Goal: Task Accomplishment & Management: Complete application form

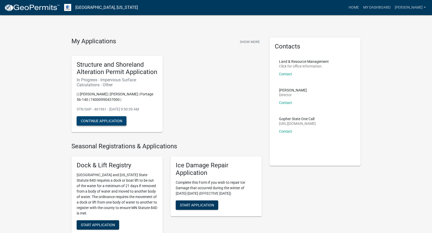
click at [106, 122] on button "Continue Application" at bounding box center [102, 120] width 50 height 9
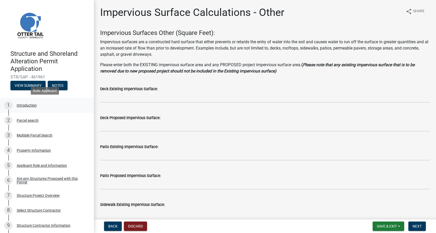
click at [9, 105] on div "1" at bounding box center [8, 105] width 8 height 8
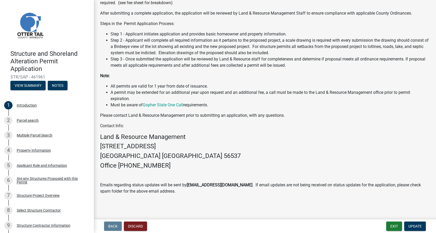
scroll to position [92, 0]
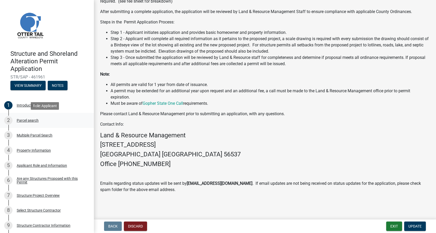
click at [29, 121] on div "Parcel search" at bounding box center [28, 121] width 22 height 4
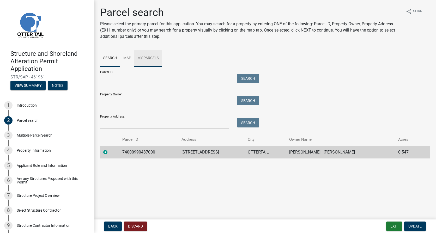
click at [148, 58] on link "My Parcels" at bounding box center [148, 58] width 28 height 17
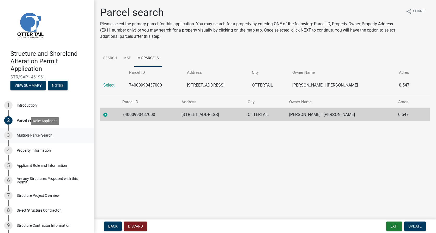
click at [33, 136] on div "Multiple Parcel Search" at bounding box center [35, 135] width 36 height 4
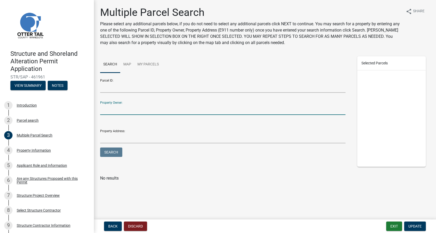
click at [116, 110] on input "Property Owner:" at bounding box center [222, 109] width 245 height 11
type input "[PERSON_NAME]"
click at [100, 147] on button "Search" at bounding box center [111, 151] width 22 height 9
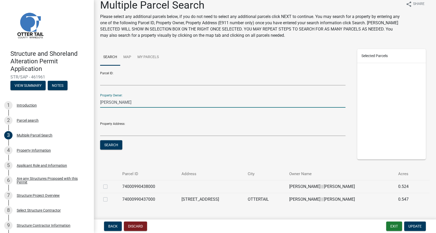
scroll to position [20, 0]
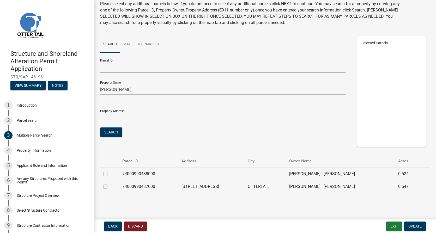
click at [109, 171] on label at bounding box center [109, 171] width 0 height 0
click at [109, 174] on input "checkbox" at bounding box center [110, 172] width 3 height 3
checkbox input "true"
click at [110, 132] on button "Search" at bounding box center [111, 131] width 22 height 9
click at [109, 171] on label at bounding box center [109, 171] width 0 height 0
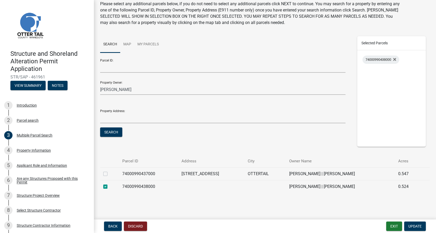
click at [109, 174] on input "checkbox" at bounding box center [110, 172] width 3 height 3
checkbox input "true"
click at [112, 131] on button "Search" at bounding box center [111, 131] width 22 height 9
click at [376, 60] on span "74000990438000" at bounding box center [378, 60] width 26 height 4
checkbox input "false"
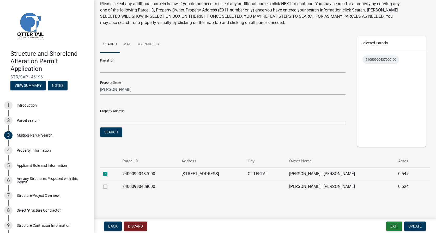
click at [376, 60] on span "74000990437000" at bounding box center [378, 60] width 26 height 4
click at [109, 171] on label at bounding box center [109, 171] width 0 height 0
click at [109, 174] on input "checkbox" at bounding box center [110, 172] width 3 height 3
checkbox input "true"
click at [109, 183] on label at bounding box center [109, 183] width 0 height 0
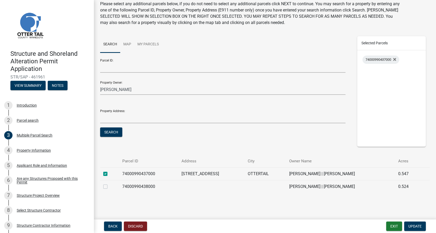
click at [109, 187] on input "checkbox" at bounding box center [110, 184] width 3 height 3
checkbox input "true"
click at [411, 226] on span "Update" at bounding box center [414, 226] width 13 height 4
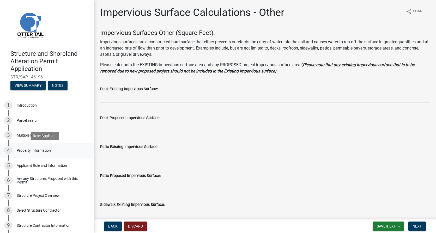
click at [28, 151] on div "Property Information" at bounding box center [34, 151] width 34 height 4
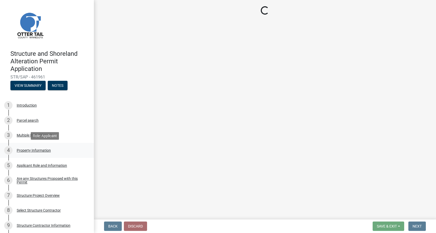
select select "716bcaba-c1bb-47f0-96f2-107610ca87a1"
select select "9f52d7c9-96dd-4370-b810-ce091165f7c2"
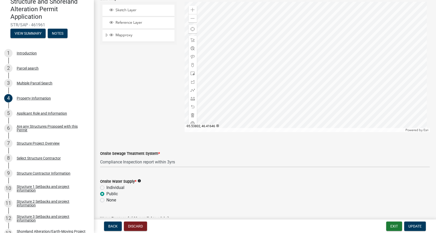
scroll to position [259, 0]
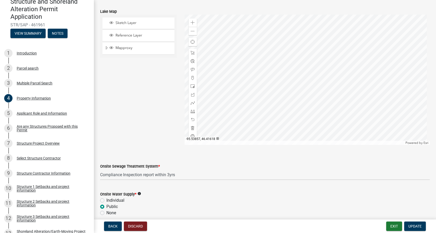
click at [337, 79] on div at bounding box center [306, 80] width 245 height 130
click at [125, 38] on span "Reference Layer" at bounding box center [143, 35] width 58 height 5
click at [129, 47] on span "Mapproxy" at bounding box center [143, 48] width 58 height 5
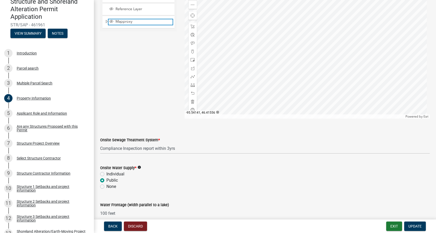
scroll to position [233, 0]
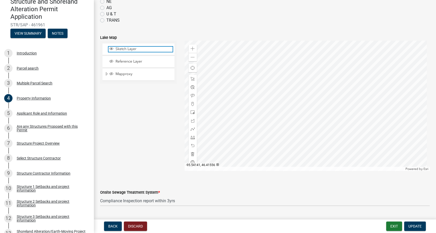
click at [122, 47] on span "Sketch Layer" at bounding box center [143, 49] width 58 height 5
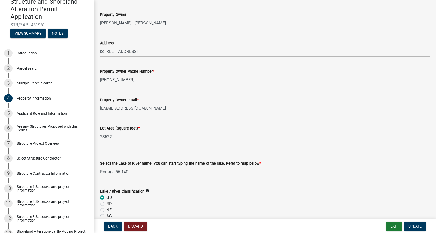
scroll to position [0, 0]
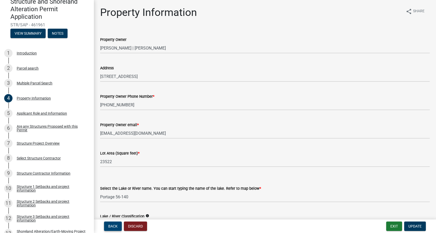
click at [113, 226] on span "Back" at bounding box center [112, 226] width 9 height 4
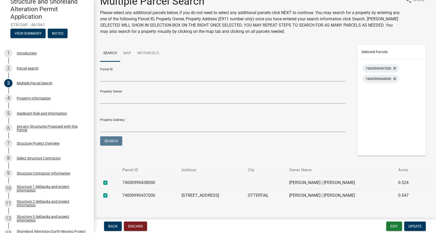
scroll to position [20, 0]
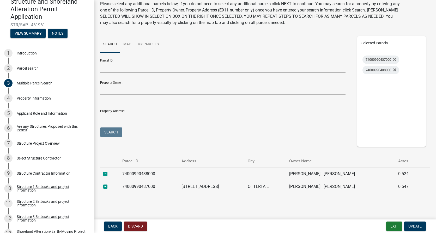
click at [109, 171] on label at bounding box center [109, 171] width 0 height 0
click at [109, 174] on input "checkbox" at bounding box center [110, 172] width 3 height 3
checkbox input "false"
click at [418, 227] on span "Update" at bounding box center [414, 226] width 13 height 4
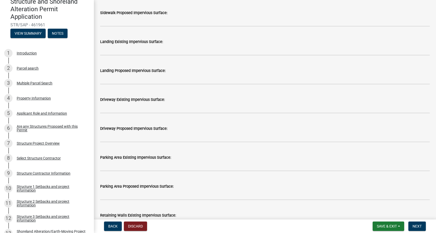
scroll to position [234, 0]
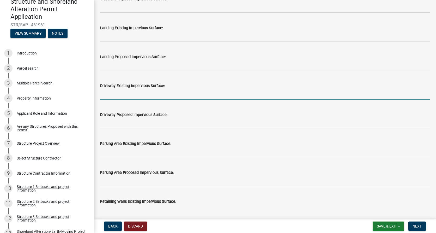
click at [134, 96] on input "text" at bounding box center [264, 94] width 329 height 11
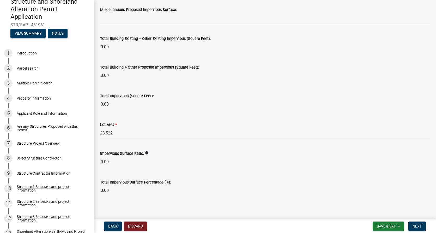
scroll to position [574, 0]
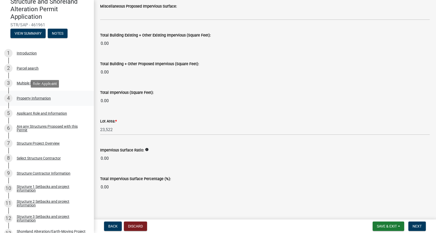
click at [20, 100] on div "Property Information" at bounding box center [34, 98] width 34 height 4
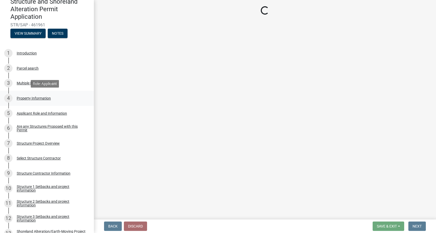
select select "716bcaba-c1bb-47f0-96f2-107610ca87a1"
select select "9f52d7c9-96dd-4370-b810-ce091165f7c2"
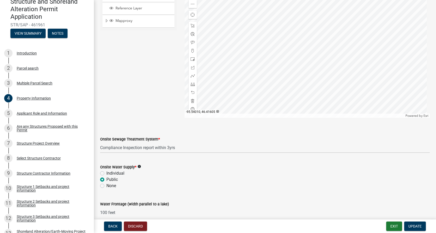
scroll to position [312, 0]
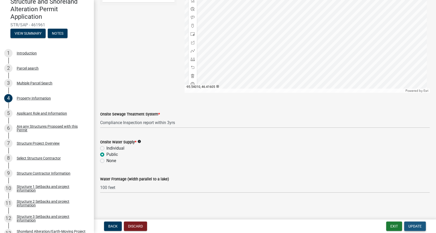
click at [411, 228] on span "Update" at bounding box center [414, 226] width 13 height 4
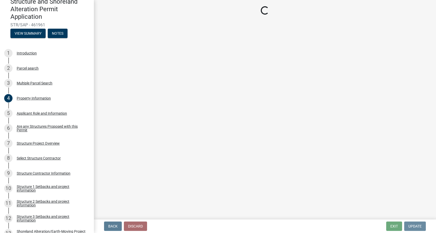
scroll to position [0, 0]
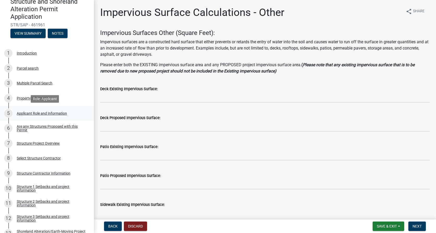
click at [40, 112] on div "Applicant Role and Information" at bounding box center [42, 114] width 50 height 4
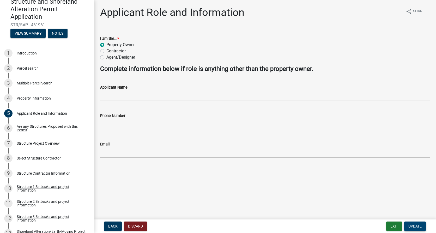
click at [413, 225] on span "Update" at bounding box center [414, 226] width 13 height 4
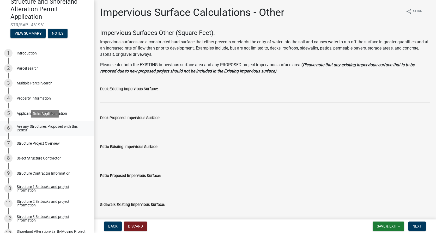
click at [17, 127] on div "Are any Structures Proposed with this Permit" at bounding box center [51, 128] width 69 height 7
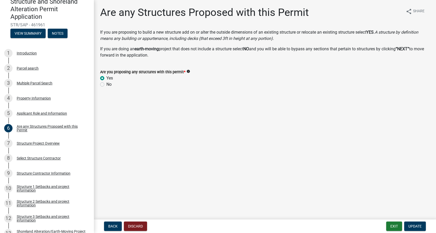
click at [106, 85] on label "No" at bounding box center [108, 84] width 5 height 6
click at [106, 85] on input "No" at bounding box center [107, 82] width 3 height 3
radio input "true"
click at [418, 226] on span "Update" at bounding box center [414, 226] width 13 height 4
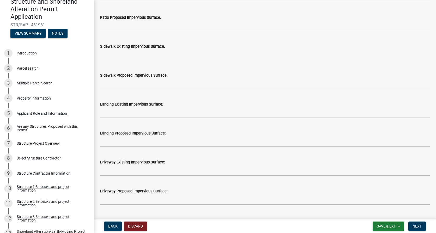
scroll to position [182, 0]
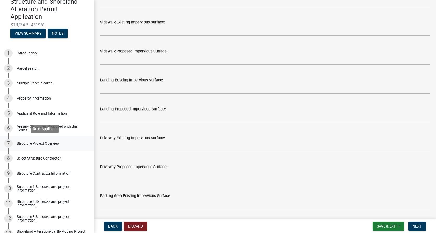
click at [45, 143] on div "Structure Project Overview" at bounding box center [38, 143] width 43 height 4
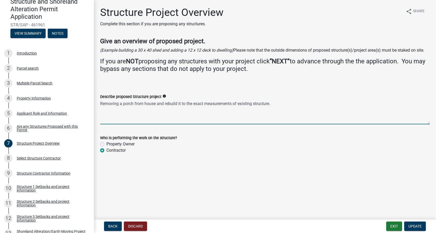
drag, startPoint x: 118, startPoint y: 109, endPoint x: 100, endPoint y: 108, distance: 18.0
click at [100, 108] on textarea "Removing a porch from house and rebuild it to the exact measurements of existin…" at bounding box center [264, 112] width 329 height 24
drag, startPoint x: 137, startPoint y: 109, endPoint x: 147, endPoint y: 110, distance: 9.9
click at [147, 110] on textarea "remodeling a porch from house and rebuild it to the exact measurements of exist…" at bounding box center [264, 112] width 329 height 24
drag, startPoint x: 179, startPoint y: 110, endPoint x: 297, endPoint y: 113, distance: 118.0
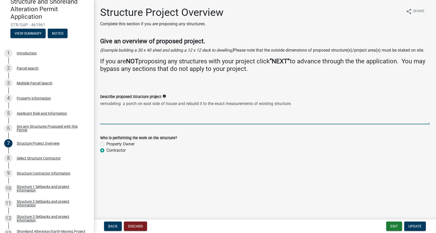
click at [297, 113] on textarea "remodeling a porch on east side of house and rebuild it to the exact measuremen…" at bounding box center [264, 112] width 329 height 24
click at [161, 110] on textarea "remodeling a porch on east side of house" at bounding box center [264, 112] width 329 height 24
type textarea "remodeling a porch on east side (lake side) of house"
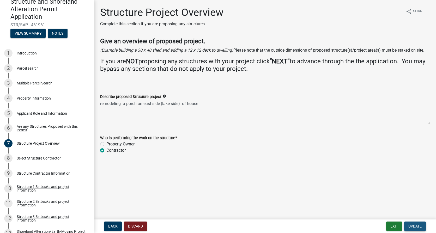
click at [416, 227] on span "Update" at bounding box center [414, 226] width 13 height 4
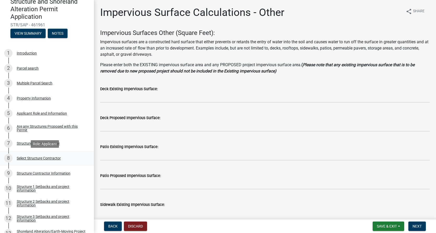
click at [32, 158] on div "Select Structure Contractor" at bounding box center [39, 158] width 44 height 4
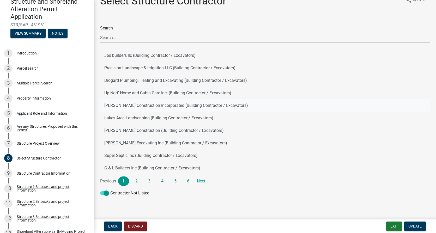
scroll to position [17, 0]
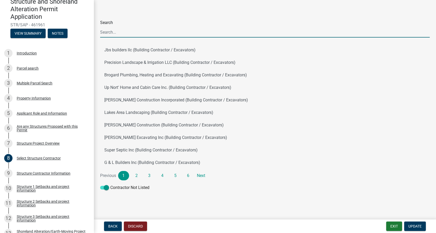
click at [118, 30] on input "Search" at bounding box center [264, 32] width 329 height 11
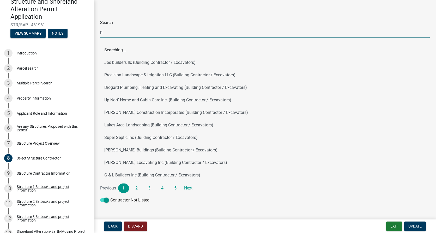
scroll to position [0, 0]
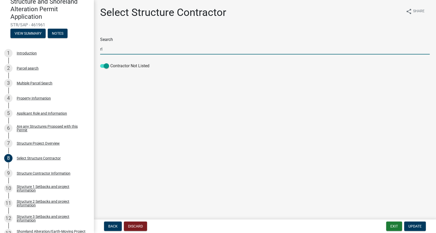
type input "r"
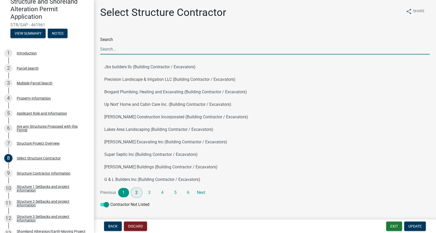
click at [135, 195] on link "2" at bounding box center [136, 192] width 11 height 9
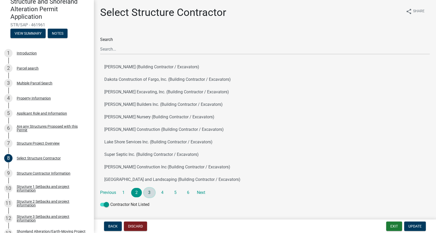
click at [149, 191] on link "3" at bounding box center [149, 192] width 11 height 9
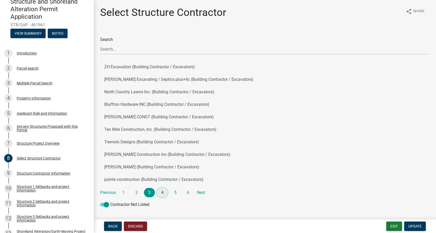
click at [162, 192] on link "4" at bounding box center [162, 192] width 11 height 9
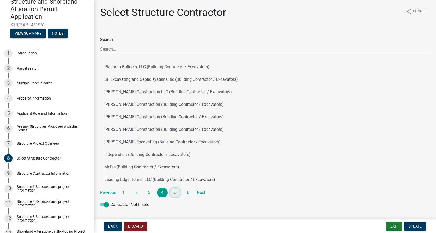
click at [175, 192] on link "5" at bounding box center [175, 192] width 11 height 9
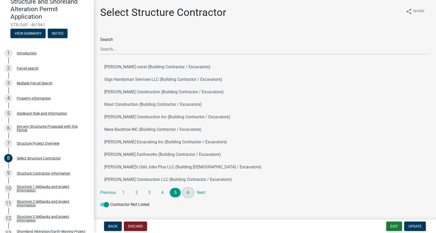
click at [187, 191] on link "6" at bounding box center [188, 192] width 11 height 9
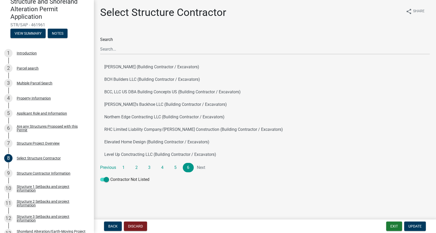
click at [204, 168] on li "Next" at bounding box center [201, 167] width 11 height 9
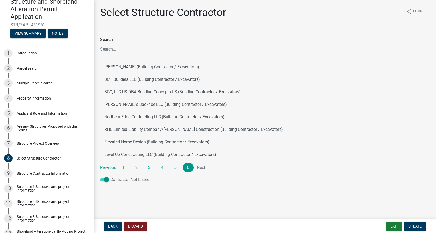
click at [107, 180] on span at bounding box center [104, 180] width 9 height 4
click at [110, 176] on input "Contractor Not Listed" at bounding box center [110, 176] width 0 height 0
click at [115, 48] on input "Search" at bounding box center [264, 49] width 329 height 11
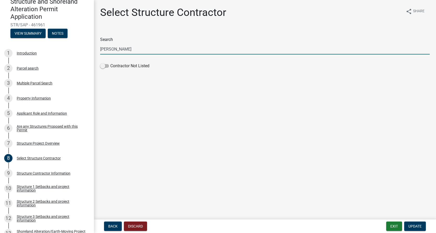
type input "[PERSON_NAME]"
